Goal: Communication & Community: Share content

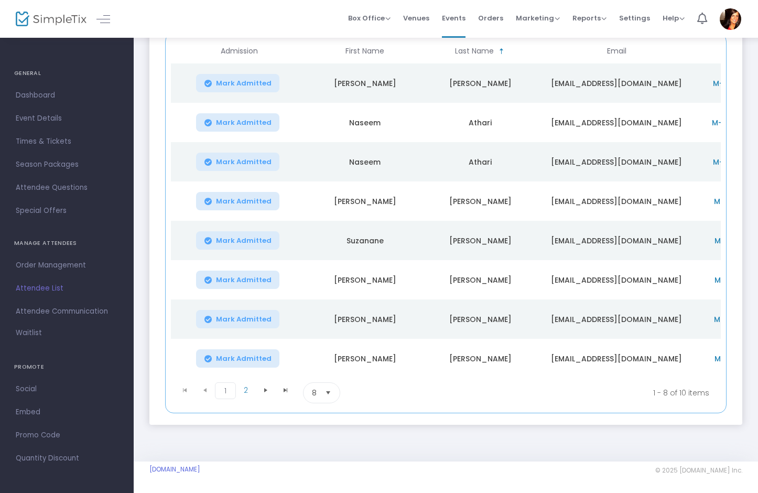
scroll to position [154, 0]
click at [326, 391] on span "Select" at bounding box center [328, 392] width 17 height 17
click at [322, 438] on li "25" at bounding box center [321, 438] width 36 height 21
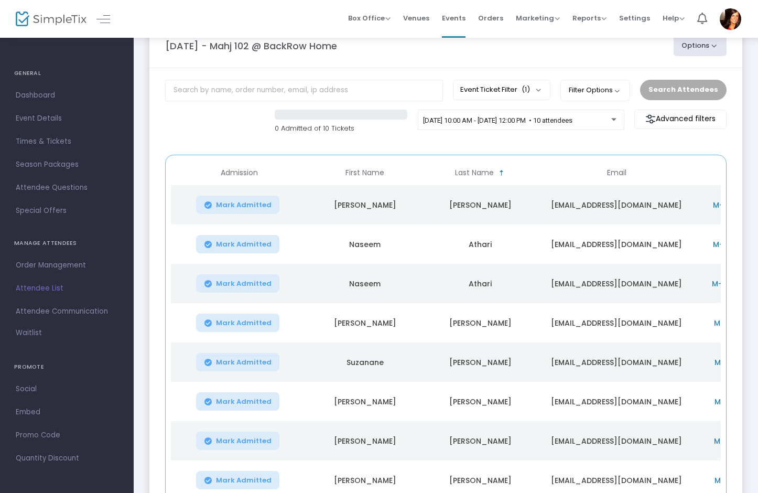
scroll to position [28, 0]
click at [691, 45] on button "Options" at bounding box center [699, 46] width 53 height 21
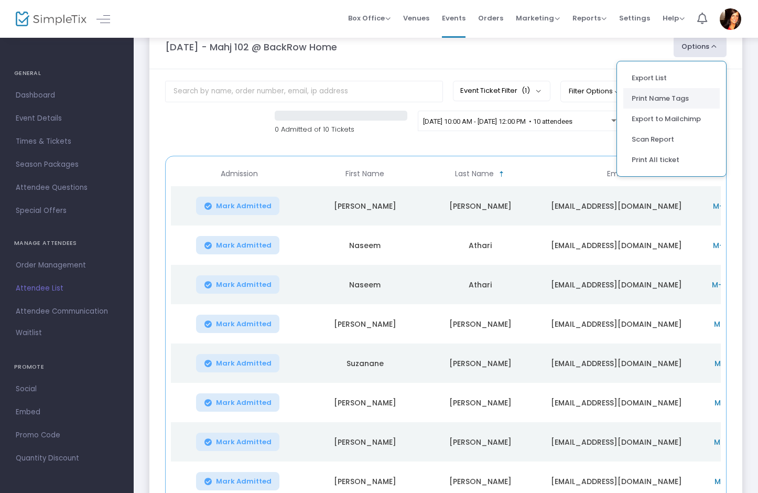
click at [648, 97] on li "Print Name Tags" at bounding box center [671, 98] width 96 height 20
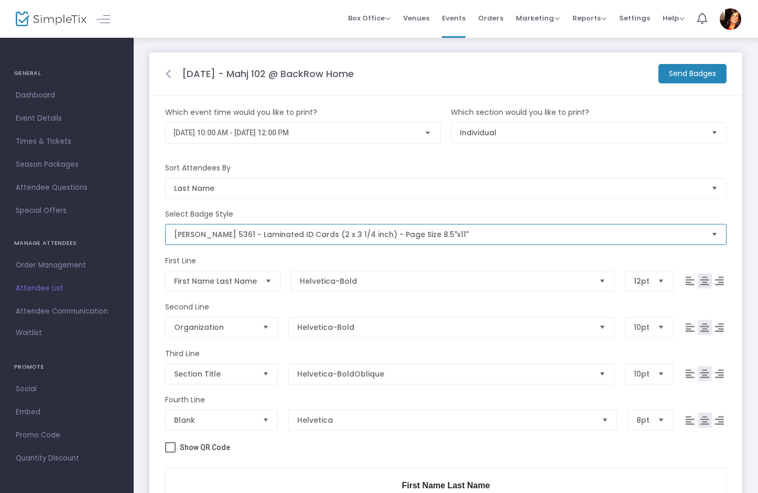
click at [450, 234] on span "[PERSON_NAME] 5361 - Laminated ID Cards (2 x 3 1/4 inch) - Page Size 8.5"x11"" at bounding box center [438, 234] width 529 height 10
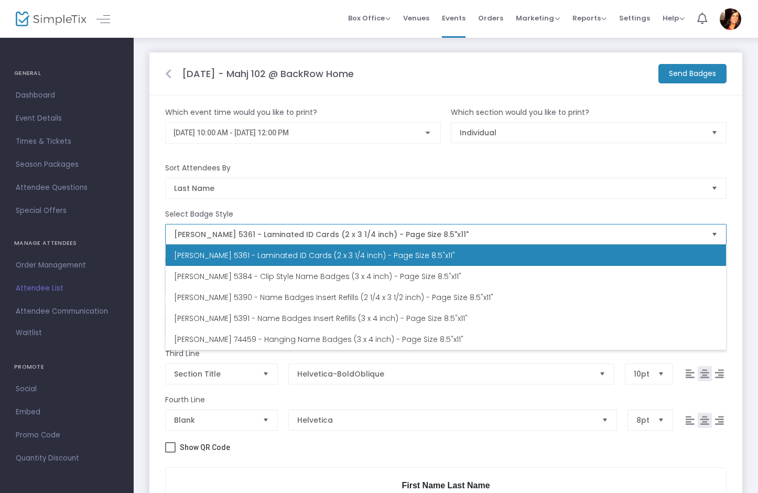
click at [362, 255] on span "[PERSON_NAME] 5361 - Laminated ID Cards (2 x 3 1/4 inch) - Page Size 8.5"x11"" at bounding box center [314, 255] width 281 height 10
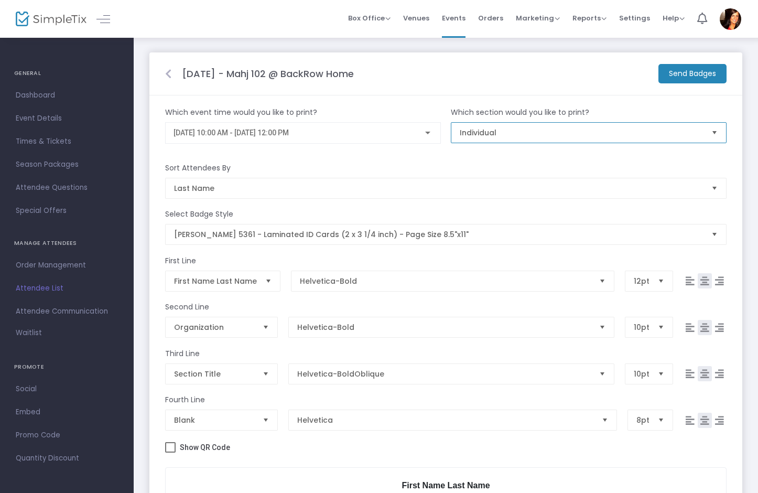
click at [596, 137] on span "Individual" at bounding box center [581, 132] width 243 height 10
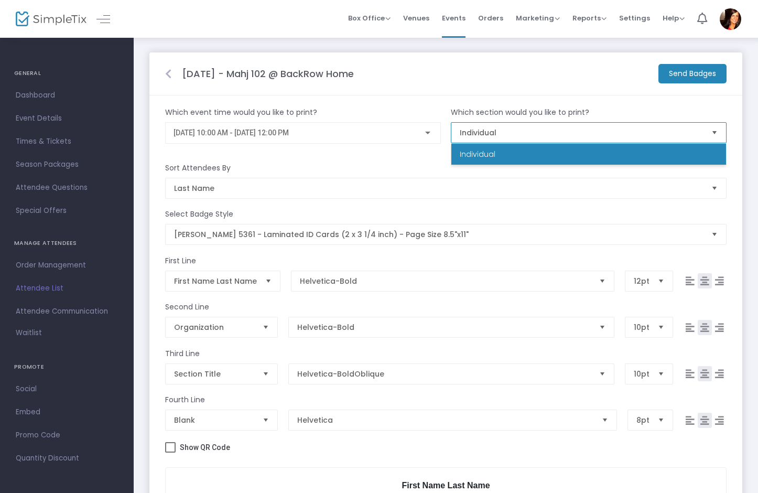
click at [596, 148] on li "Individual" at bounding box center [588, 154] width 275 height 21
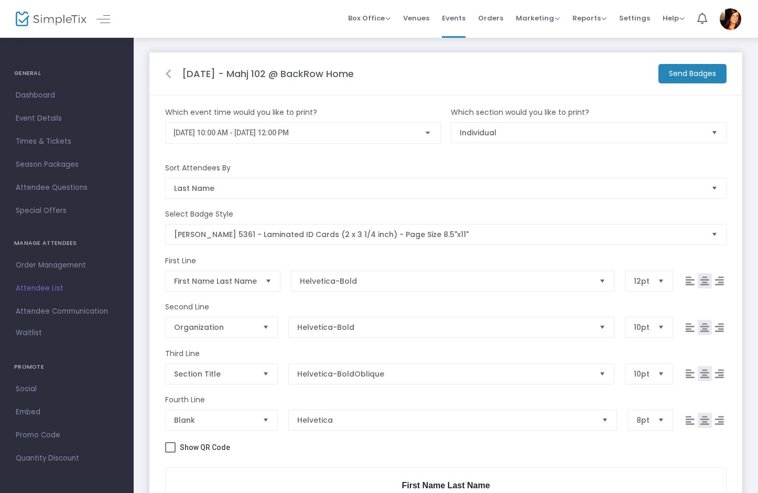
click at [705, 73] on m-button "Send Badges" at bounding box center [692, 73] width 68 height 19
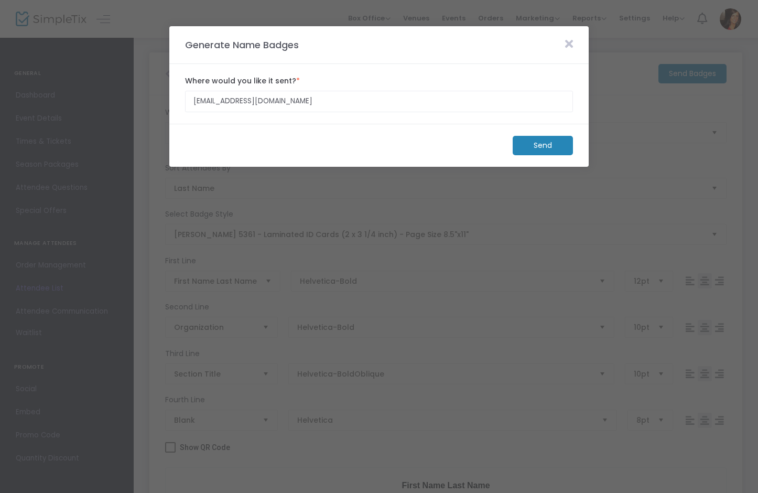
click at [540, 145] on m-button "Send" at bounding box center [542, 145] width 60 height 19
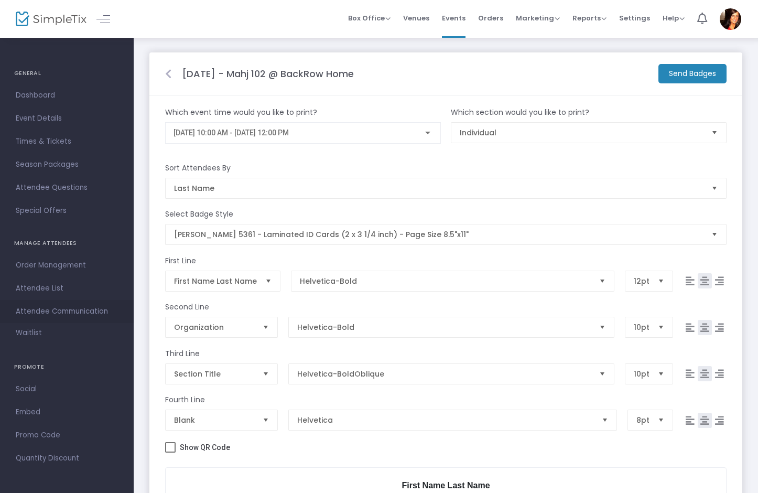
click at [49, 310] on span "Attendee Communication" at bounding box center [67, 311] width 102 height 14
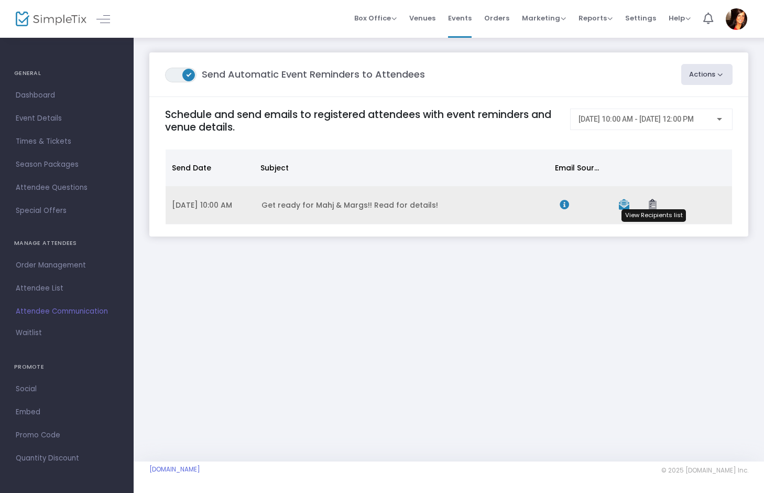
click at [650, 203] on icon "Data table" at bounding box center [653, 204] width 8 height 10
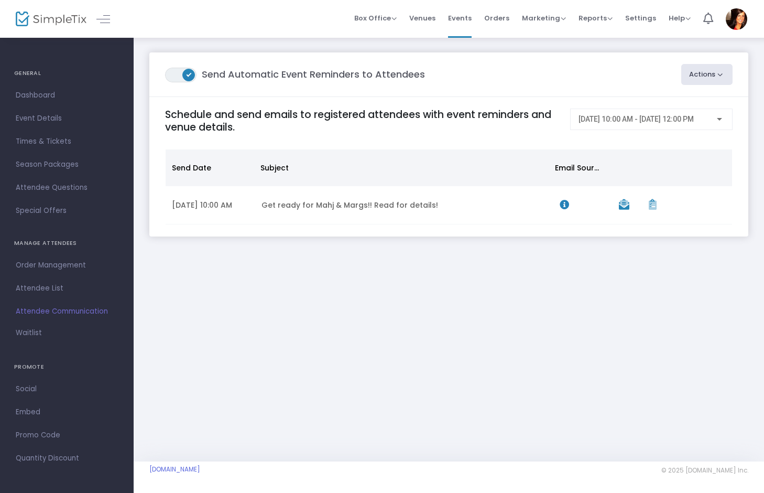
click at [692, 74] on button "Actions" at bounding box center [707, 74] width 52 height 21
click at [680, 103] on li "Create Email Blast" at bounding box center [677, 102] width 110 height 20
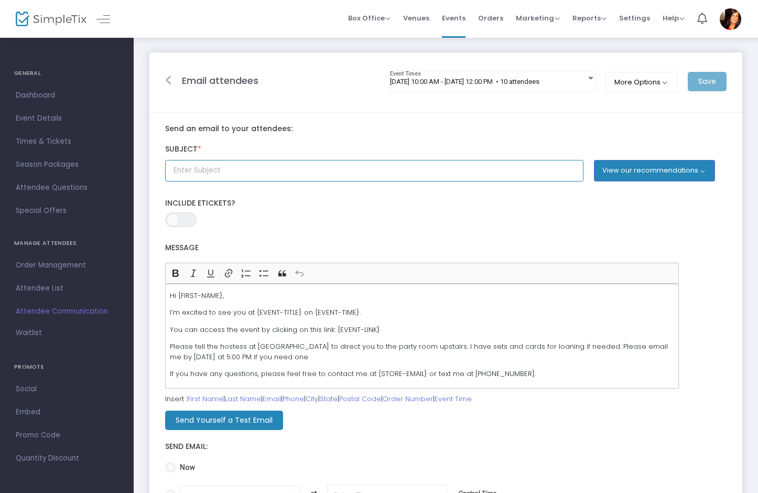
click at [304, 164] on input "text" at bounding box center [374, 170] width 418 height 21
drag, startPoint x: 349, startPoint y: 173, endPoint x: 146, endPoint y: 171, distance: 202.8
click at [146, 171] on div "Email attendees [DATE] 10:00 AM - [DATE] 12:00 PM • 10 attendees Event Times Mo…" at bounding box center [446, 310] width 624 height 547
type input "Mahjong 102 [DATE] at [GEOGRAPHIC_DATA]!"
click at [218, 345] on p "Please tell the hostess at [GEOGRAPHIC_DATA] to direct you to the party room up…" at bounding box center [422, 351] width 505 height 20
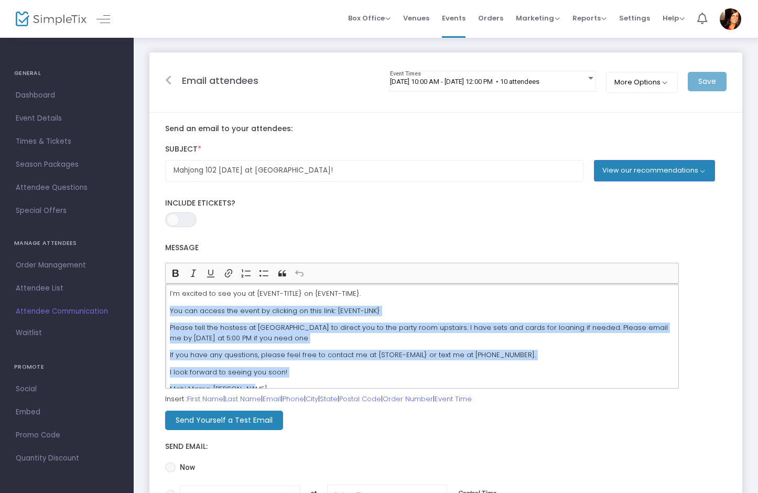
scroll to position [29, 0]
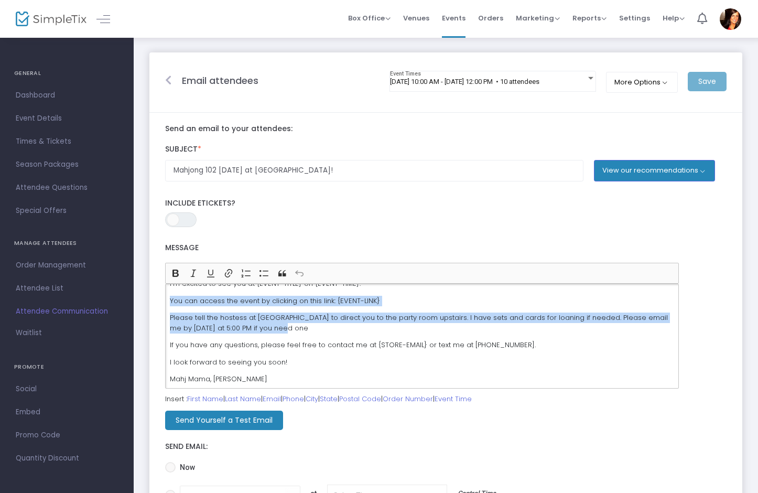
drag, startPoint x: 170, startPoint y: 322, endPoint x: 415, endPoint y: 327, distance: 245.3
click at [415, 327] on div "Hi {FIRST-NAME}, I’m excited to see you at {EVENT-TITLE} on {EVENT-TIME}. You c…" at bounding box center [421, 335] width 513 height 105
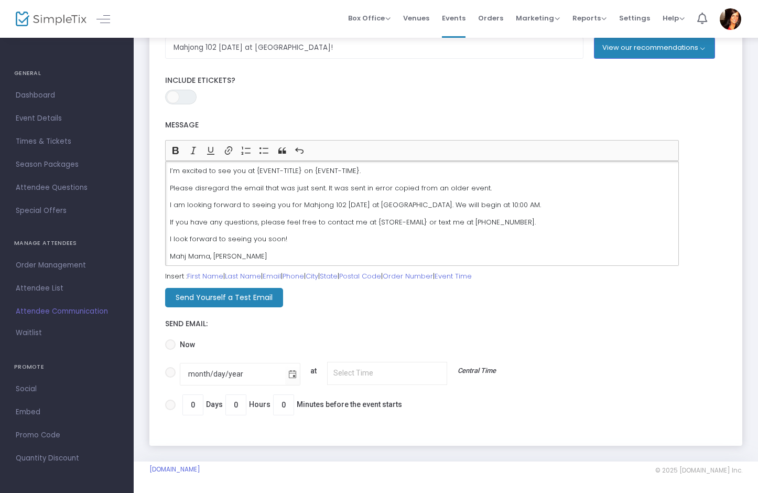
scroll to position [124, 0]
click at [189, 342] on span "Now" at bounding box center [185, 344] width 19 height 11
click at [170, 349] on input "Now" at bounding box center [170, 349] width 1 height 1
radio input "true"
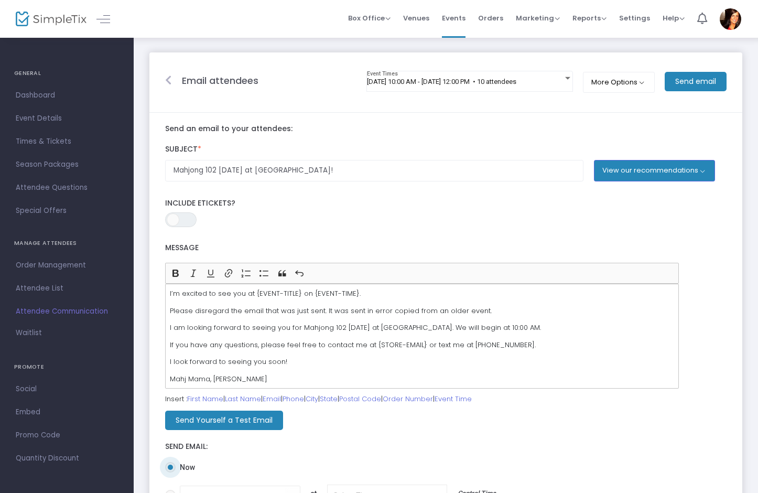
scroll to position [0, 0]
click at [699, 79] on m-button "Send email" at bounding box center [695, 81] width 62 height 19
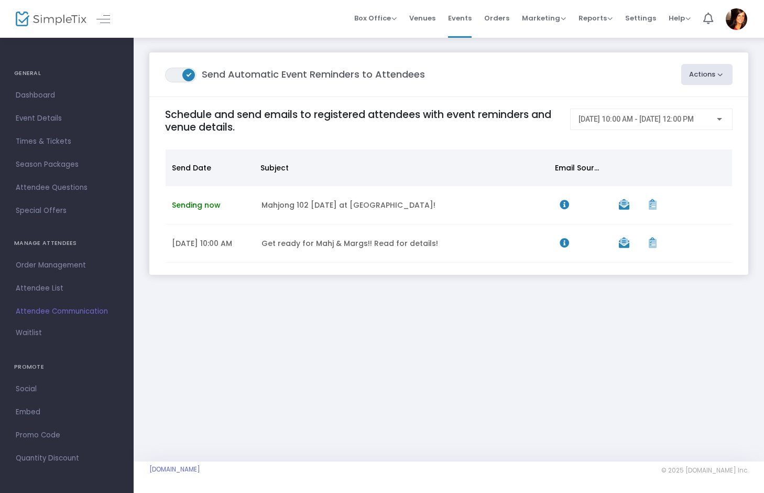
click at [71, 22] on img at bounding box center [51, 19] width 71 height 15
